Goal: Task Accomplishment & Management: Complete application form

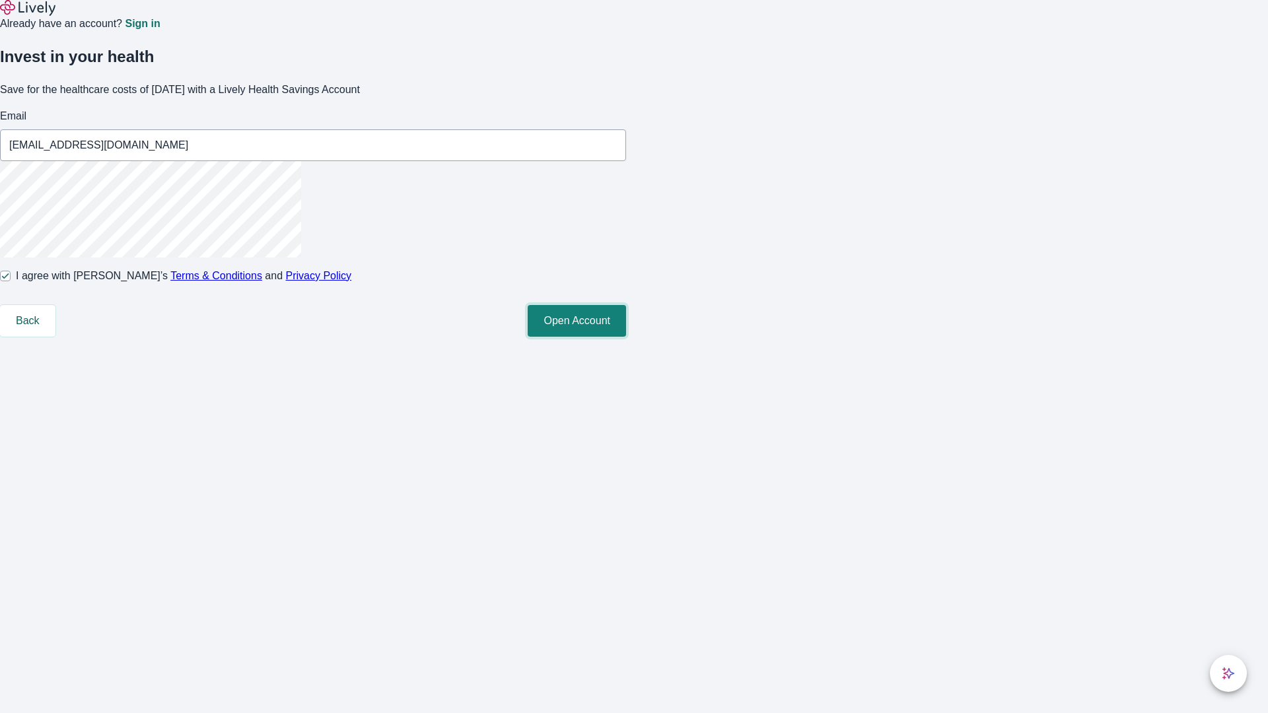
click at [626, 337] on button "Open Account" at bounding box center [577, 321] width 98 height 32
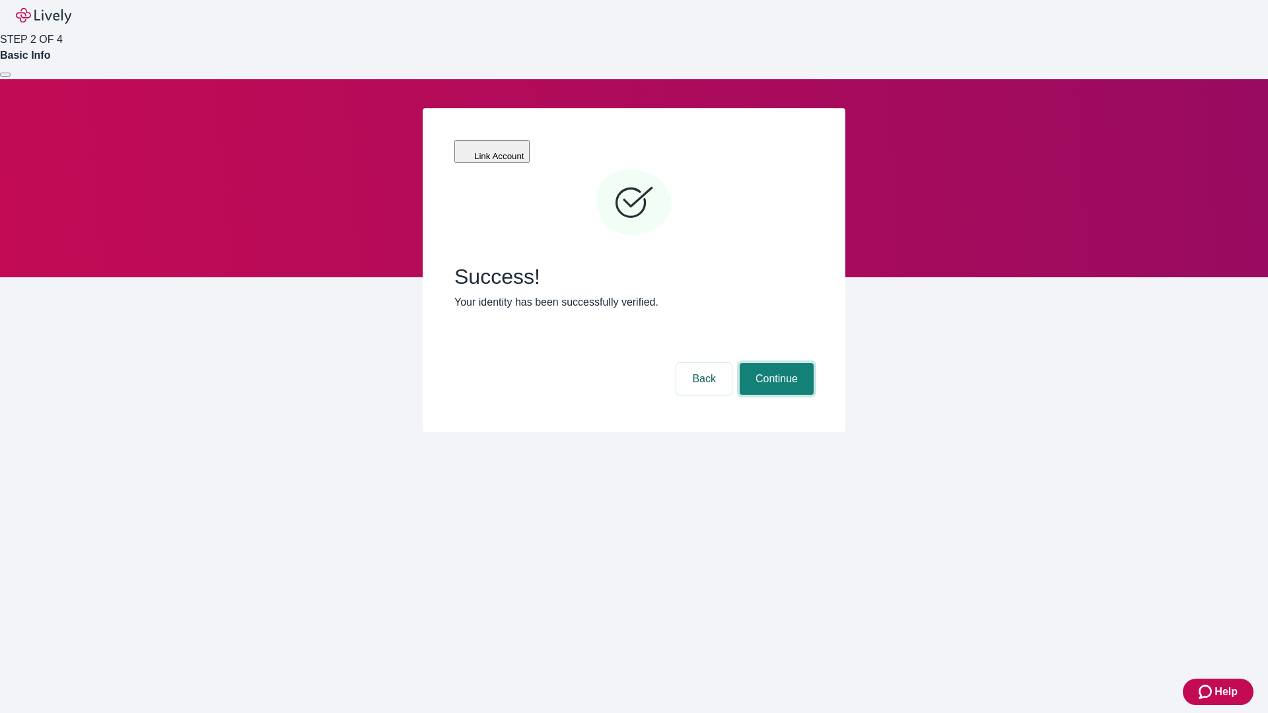
click at [774, 363] on button "Continue" at bounding box center [776, 379] width 74 height 32
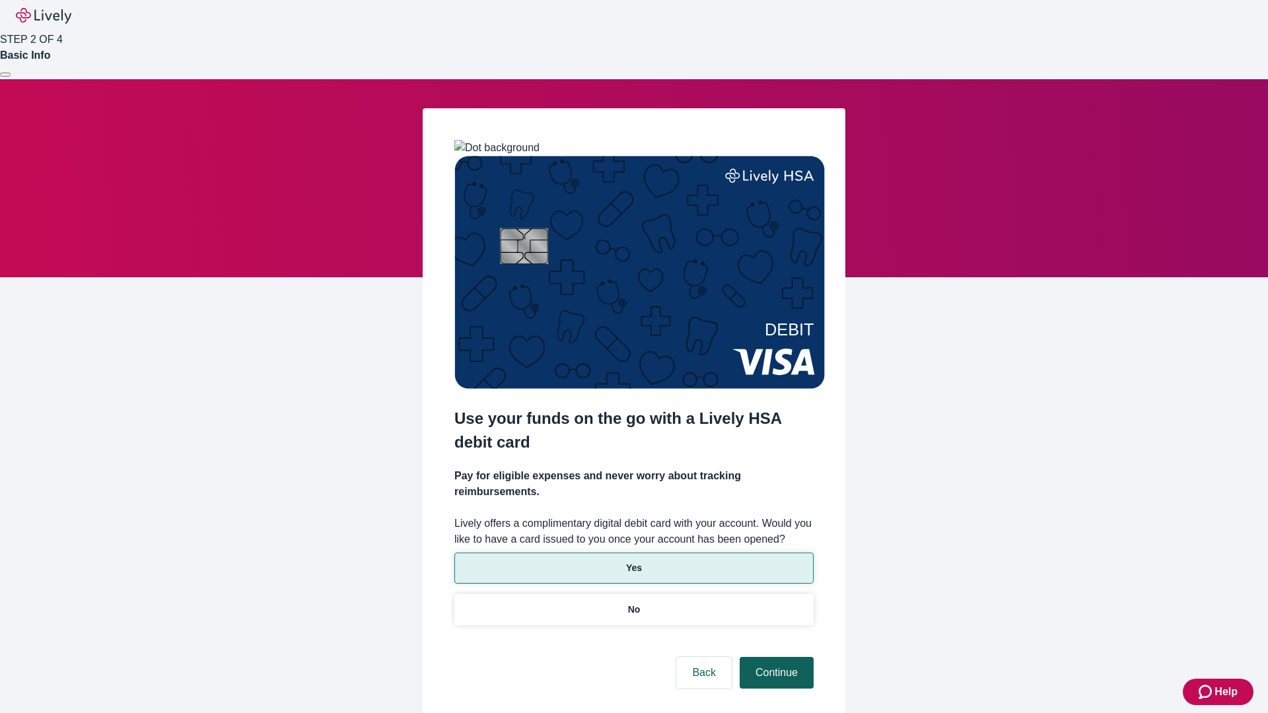
click at [633, 561] on p "Yes" at bounding box center [634, 568] width 16 height 14
click at [774, 657] on button "Continue" at bounding box center [776, 673] width 74 height 32
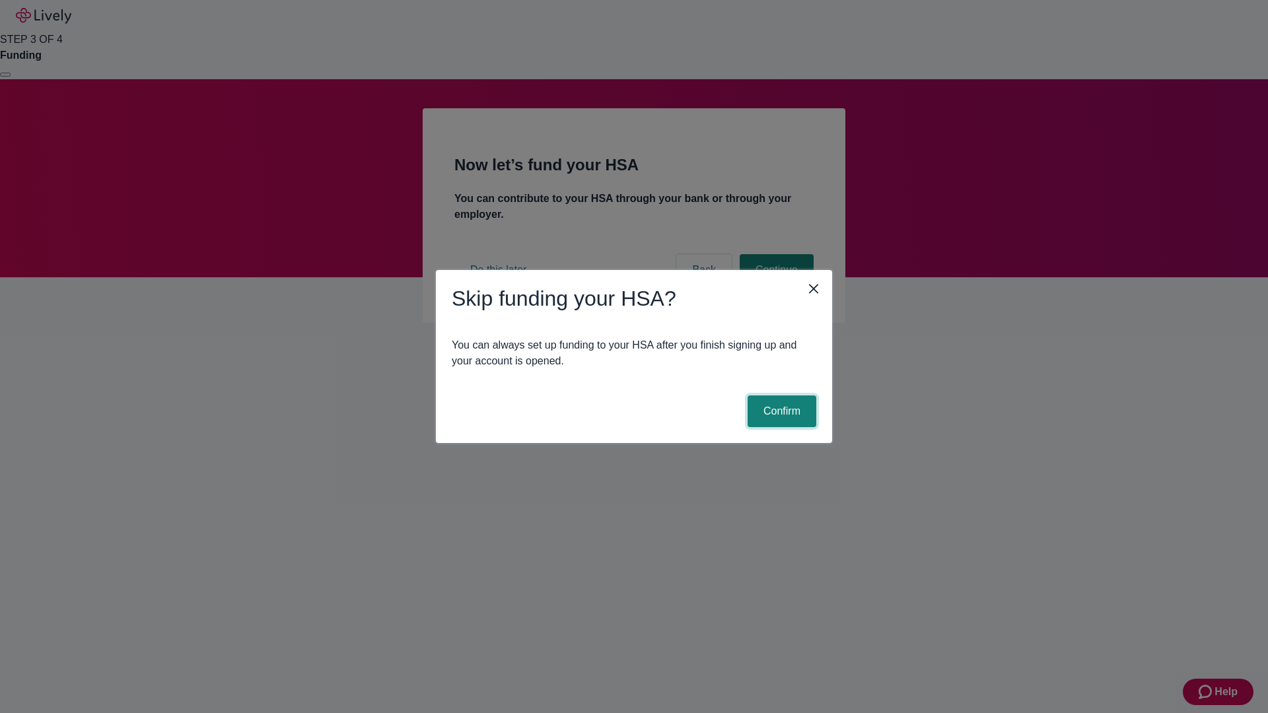
click at [780, 411] on button "Confirm" at bounding box center [781, 411] width 69 height 32
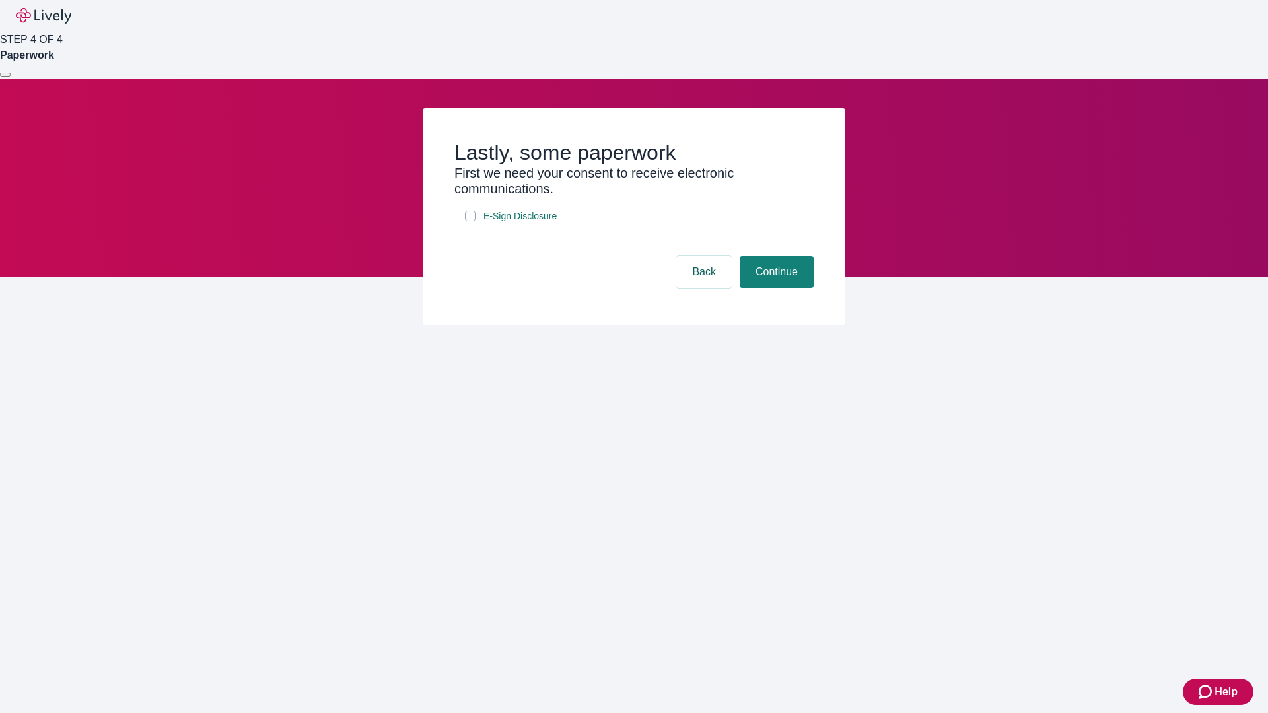
click at [470, 221] on input "E-Sign Disclosure" at bounding box center [470, 216] width 11 height 11
checkbox input "true"
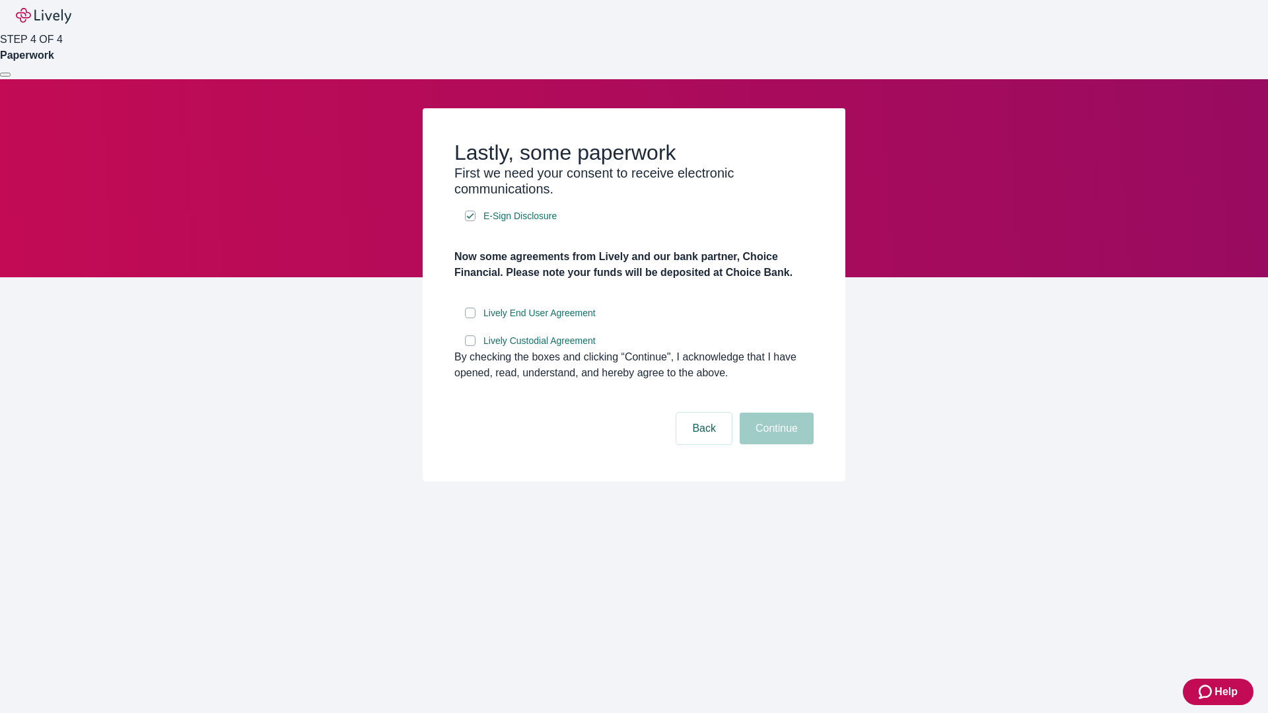
click at [470, 318] on input "Lively End User Agreement" at bounding box center [470, 313] width 11 height 11
checkbox input "true"
click at [470, 346] on input "Lively Custodial Agreement" at bounding box center [470, 340] width 11 height 11
checkbox input "true"
click at [774, 444] on button "Continue" at bounding box center [776, 429] width 74 height 32
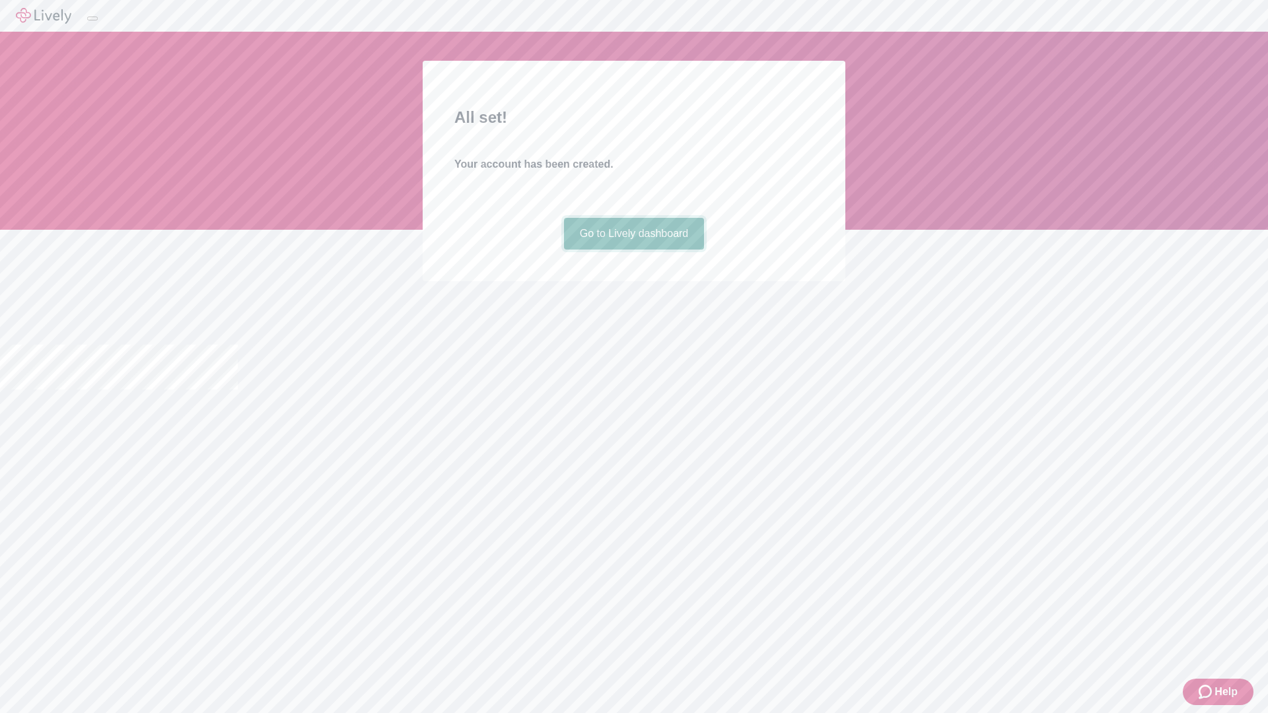
click at [633, 250] on link "Go to Lively dashboard" at bounding box center [634, 234] width 141 height 32
